Goal: Task Accomplishment & Management: Manage account settings

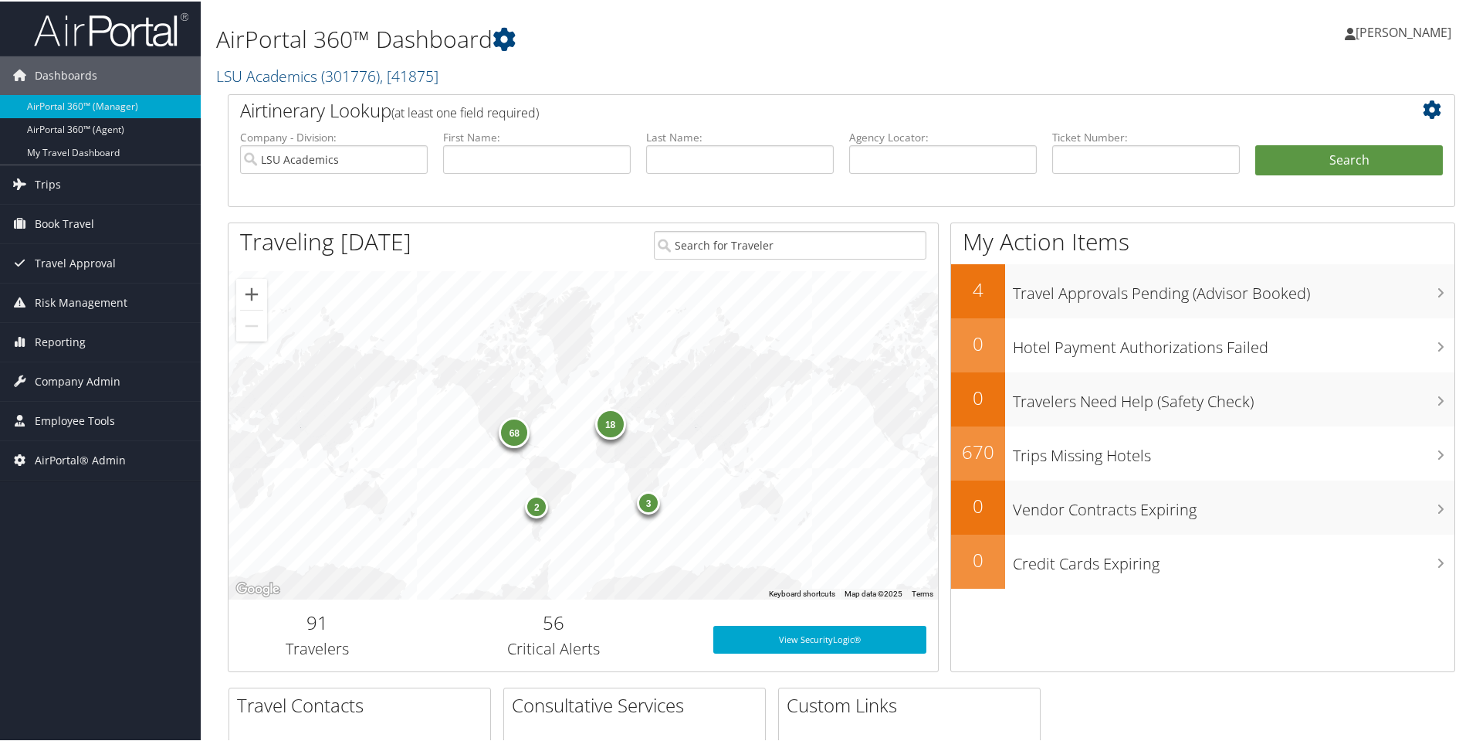
click at [776, 49] on h1 "AirPortal 360™ Dashboard" at bounding box center [633, 38] width 834 height 32
click at [798, 53] on h1 "AirPortal 360™ Dashboard" at bounding box center [633, 38] width 834 height 32
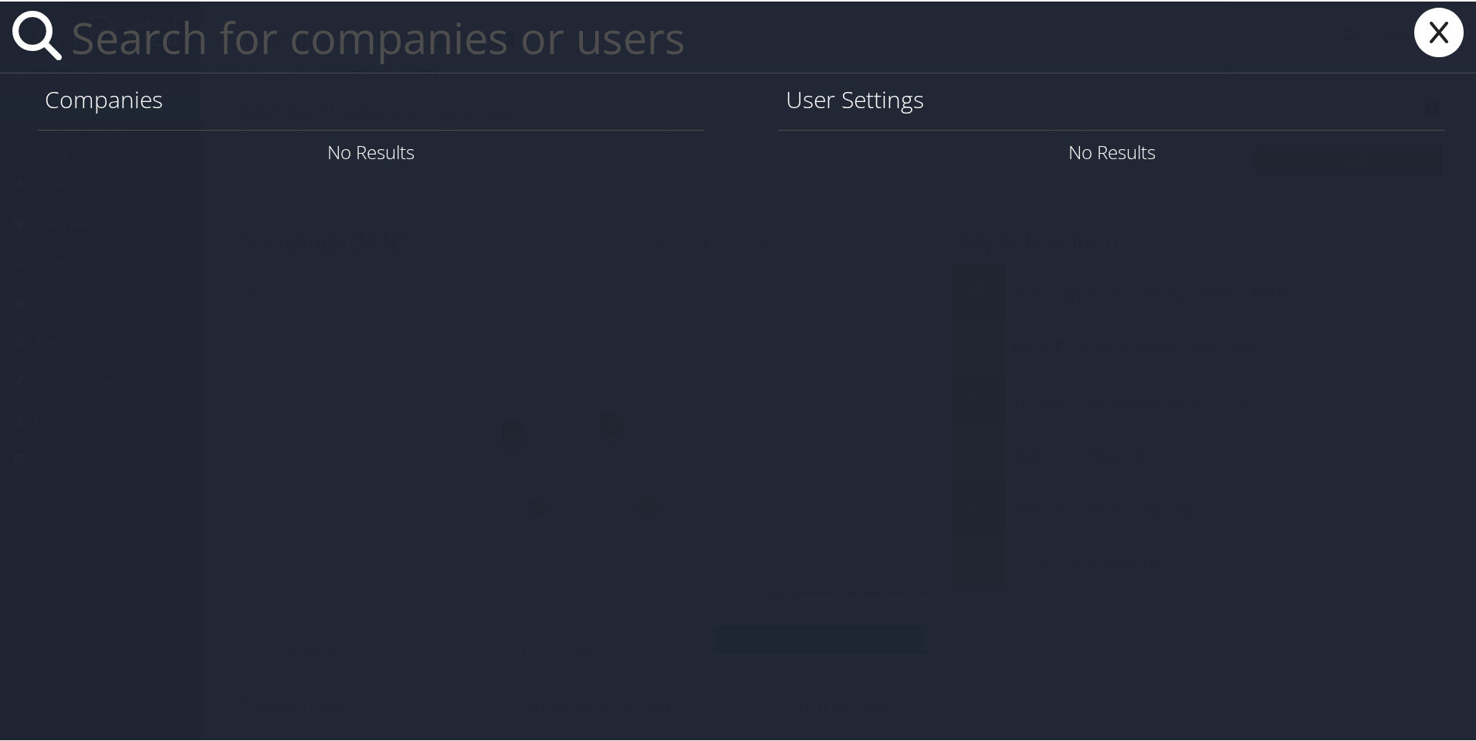
paste input "It looks like the user [EMAIL_ADDRESS][PERSON_NAME][DOMAIN_NAME] will not ready…"
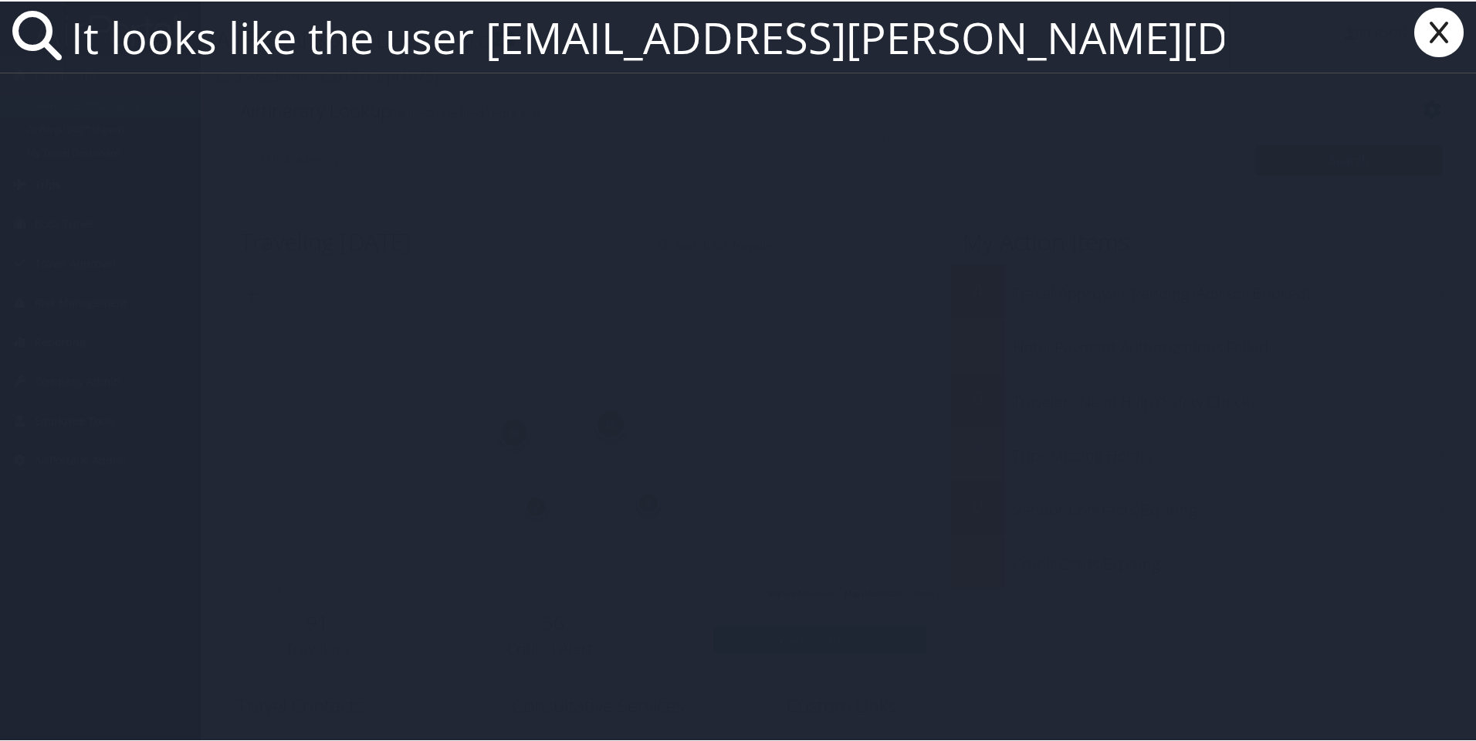
click at [576, 46] on input "It looks like the user [EMAIL_ADDRESS][PERSON_NAME][DOMAIN_NAME] will not ready…" at bounding box center [648, 35] width 1166 height 71
paste input "Prashant.[PERSON_NAME]@mplthealthcare"
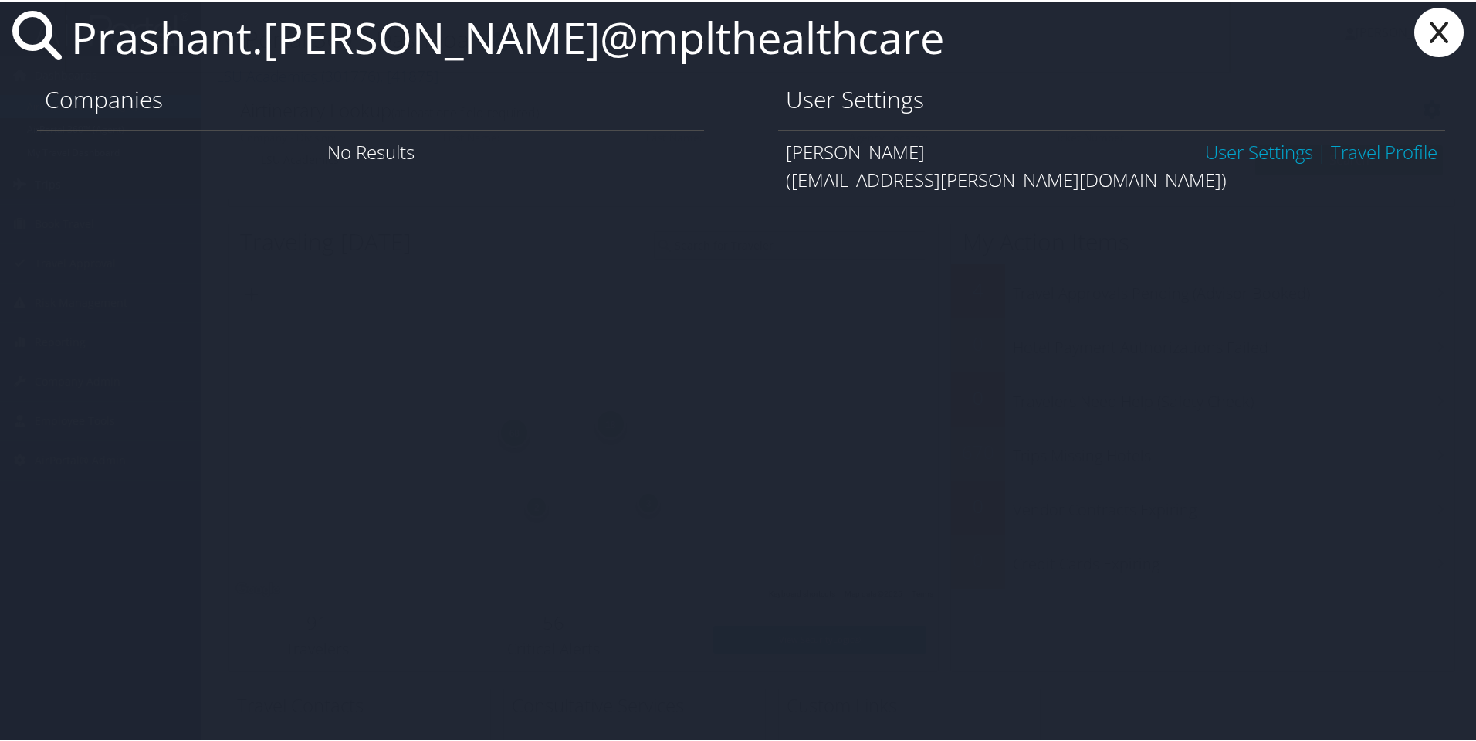
type input "Prashant.[PERSON_NAME]@mplthealthcare"
click at [1259, 147] on link "User Settings" at bounding box center [1259, 149] width 108 height 25
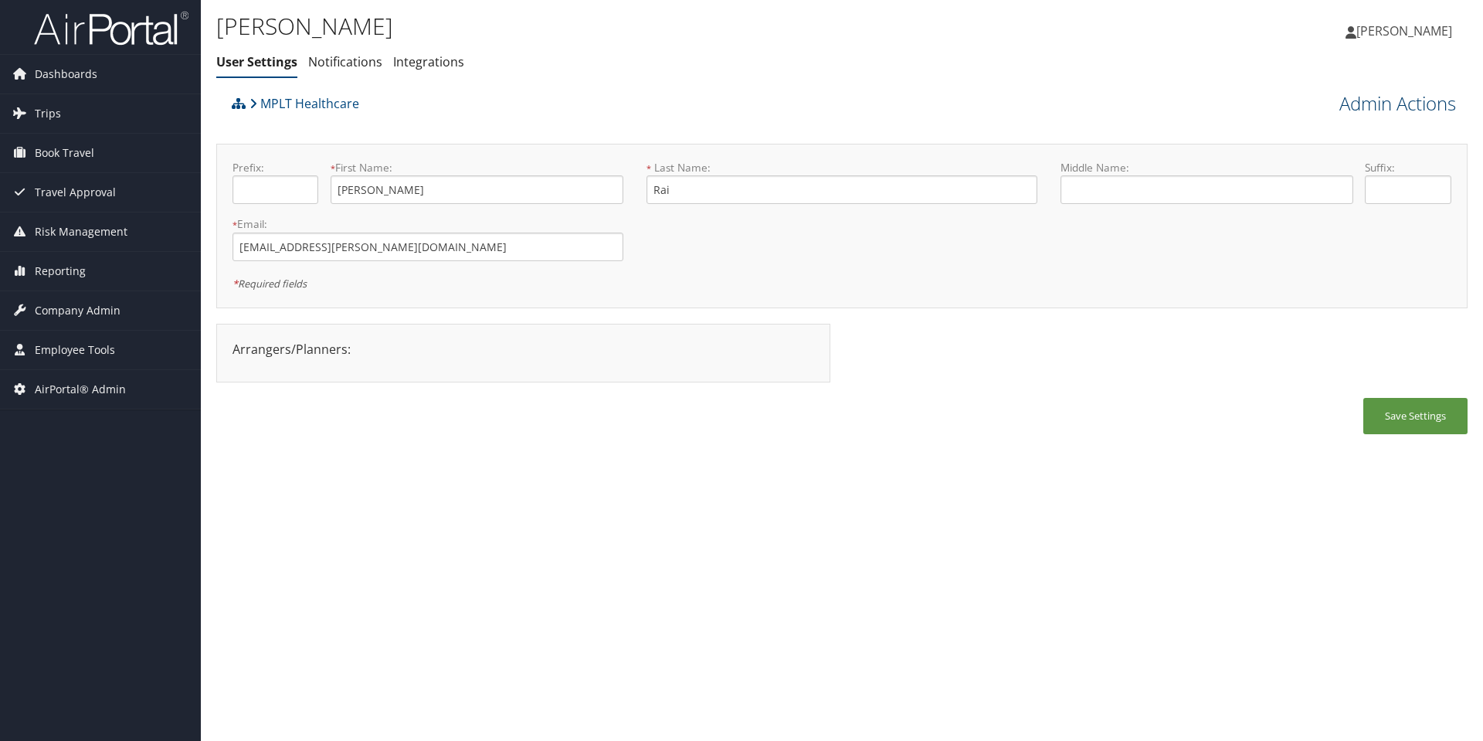
click at [1397, 106] on link "Admin Actions" at bounding box center [1397, 103] width 117 height 26
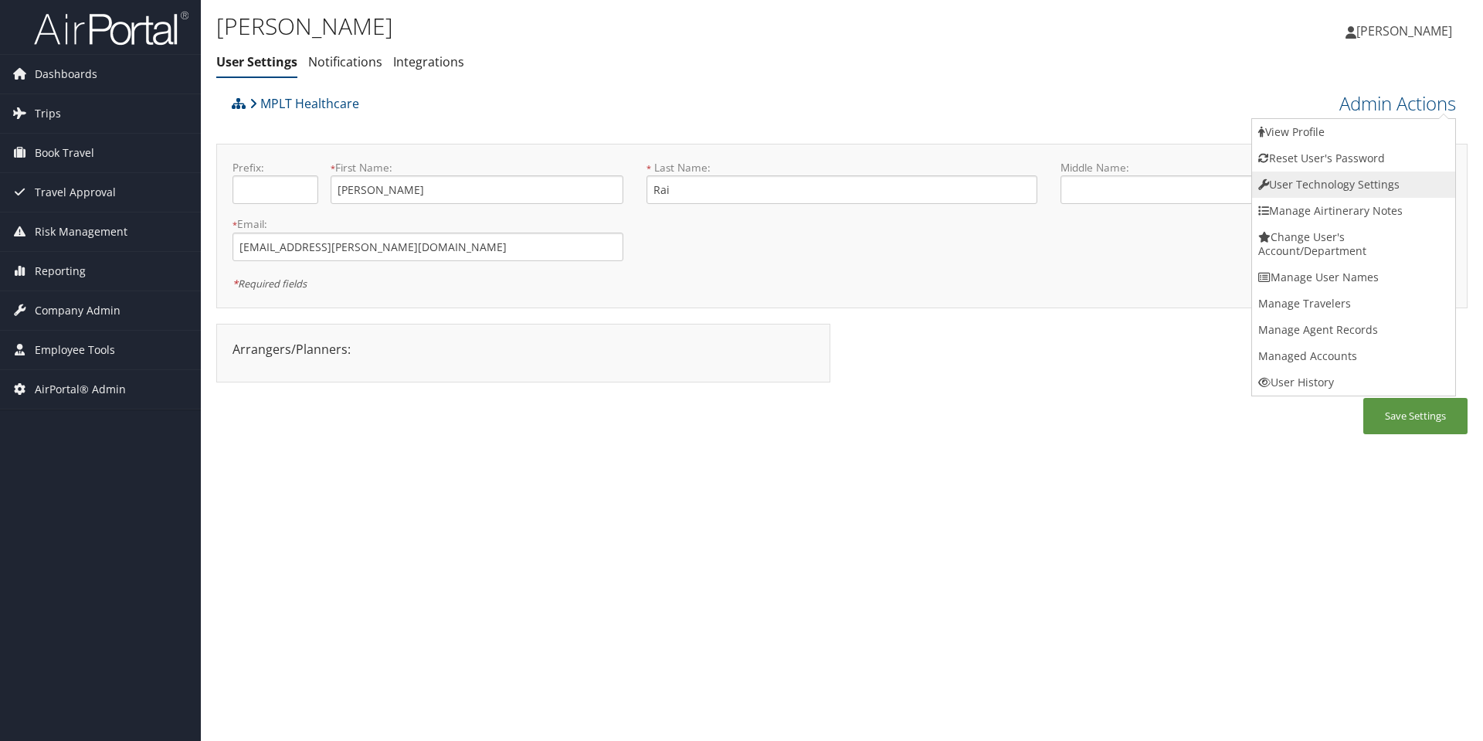
click at [1323, 189] on link "User Technology Settings" at bounding box center [1353, 184] width 203 height 26
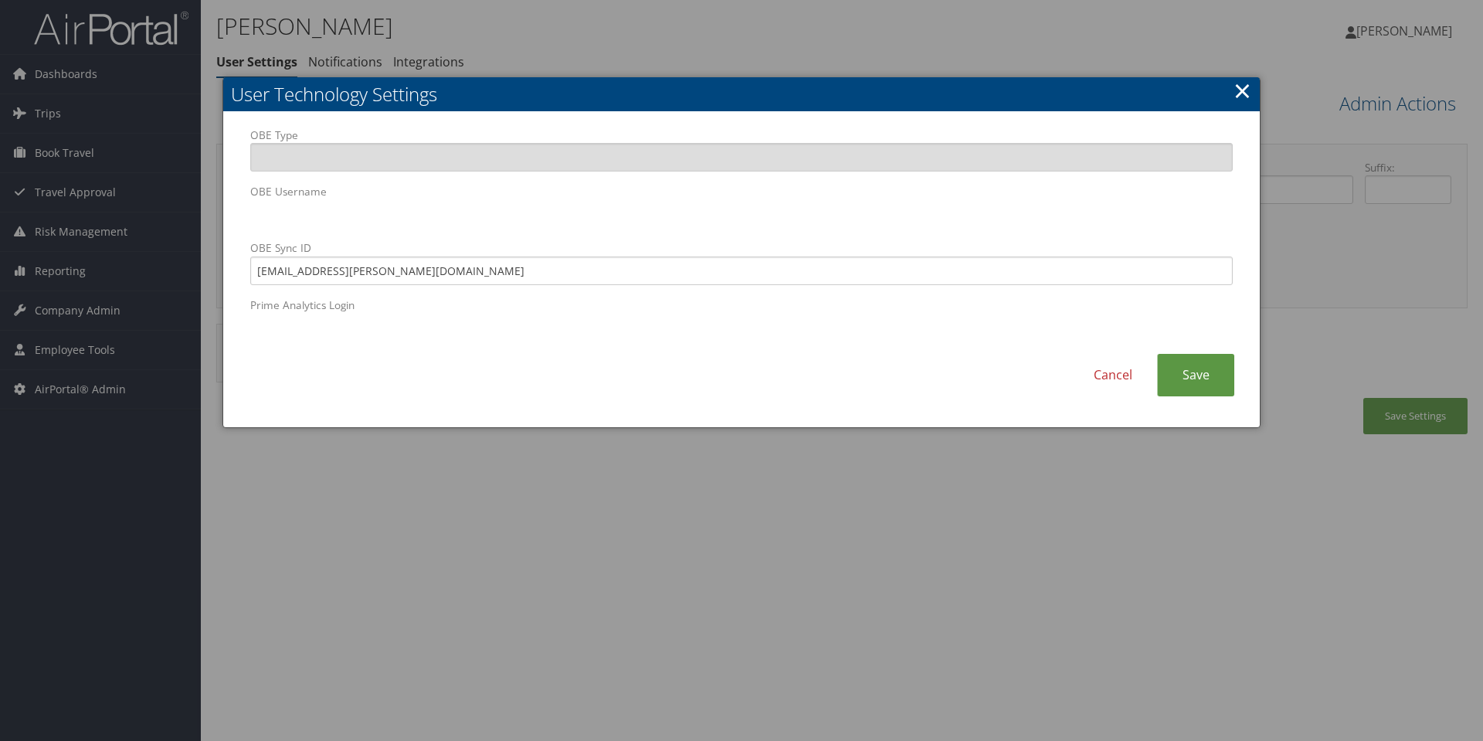
click at [1241, 87] on link "×" at bounding box center [1242, 90] width 18 height 31
